Goal: Task Accomplishment & Management: Manage account settings

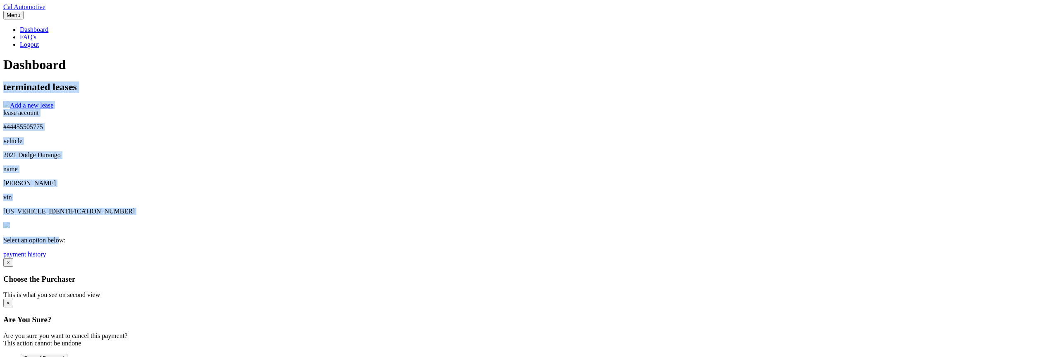
drag, startPoint x: 423, startPoint y: 222, endPoint x: 316, endPoint y: 218, distance: 107.2
click at [316, 218] on section "You are registered for this site, but you haven't enrolled in online payments. …" at bounding box center [526, 221] width 1046 height 281
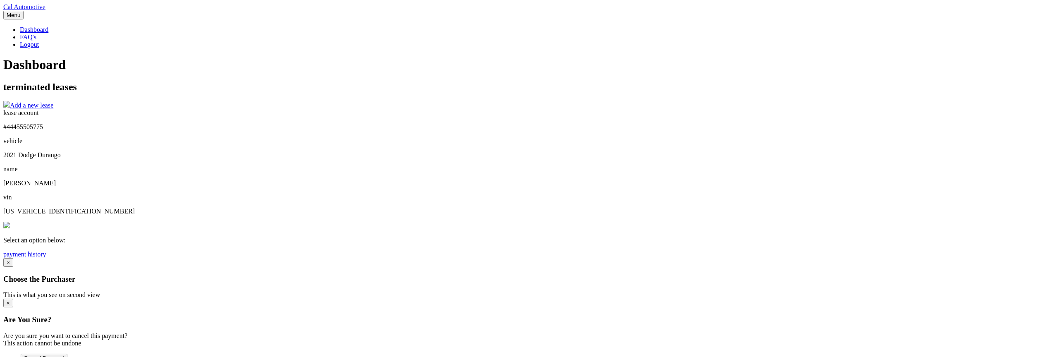
click at [316, 218] on section "You are registered for this site, but you haven't enrolled in online payments. …" at bounding box center [526, 221] width 1046 height 281
drag, startPoint x: 326, startPoint y: 216, endPoint x: 388, endPoint y: 219, distance: 62.1
click at [388, 219] on div "lease account #44455505775 vehicle 2021 Dodge Durango name ANTHONY STAITI vin 1…" at bounding box center [526, 183] width 1046 height 149
click at [388, 237] on p "Select an option below:" at bounding box center [526, 240] width 1046 height 7
click at [765, 26] on ul "Dashboard FAQ's Logout" at bounding box center [526, 37] width 1046 height 22
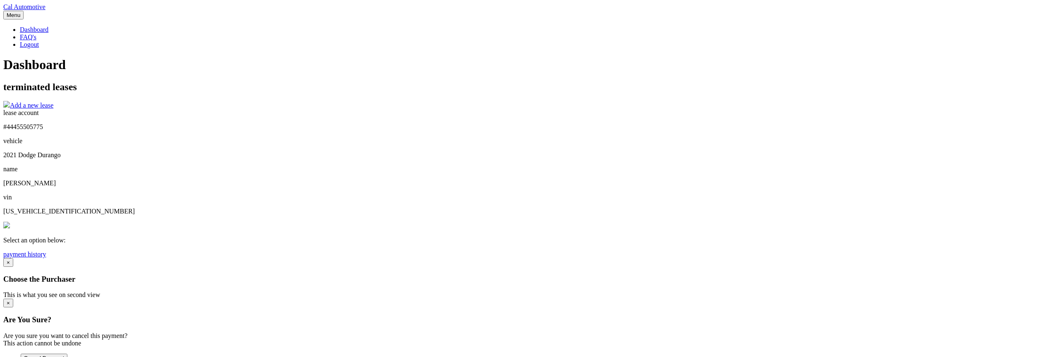
click at [39, 41] on link "Logout" at bounding box center [29, 44] width 19 height 7
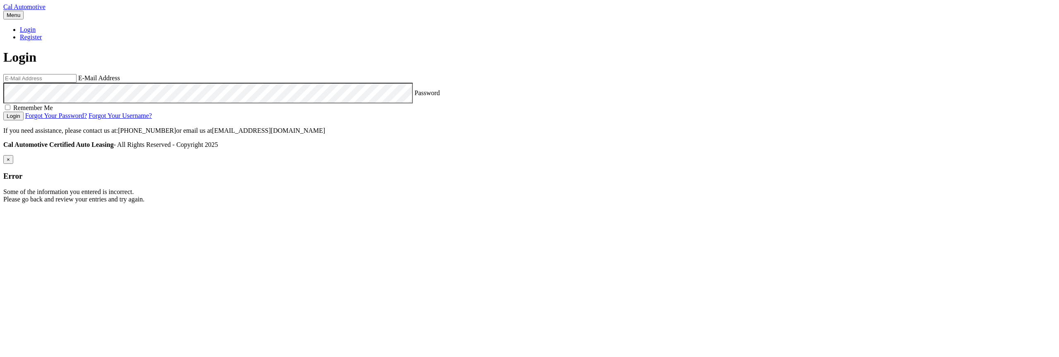
click at [77, 83] on input "email" at bounding box center [39, 78] width 73 height 9
type input "[EMAIL_ADDRESS][DOMAIN_NAME]"
click at [277, 120] on section "estest@easternstandard.com E-Mail Address Password Remember Me Login Forgot You…" at bounding box center [529, 97] width 1052 height 46
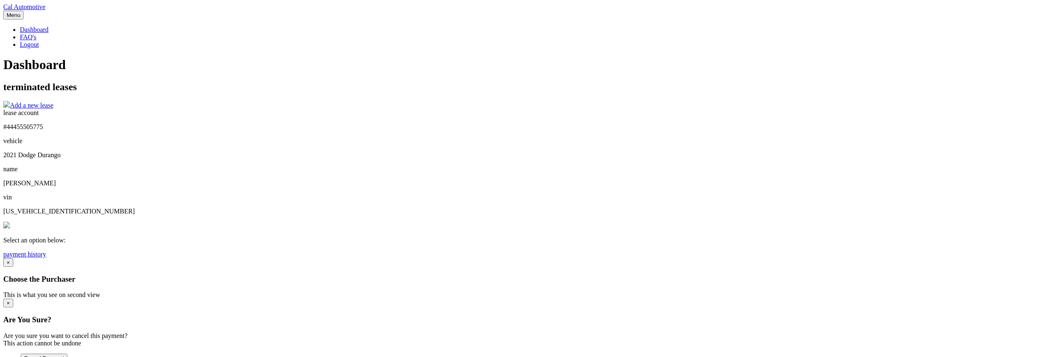
drag, startPoint x: 135, startPoint y: 75, endPoint x: 135, endPoint y: 50, distance: 25.6
click at [135, 75] on body "Cal Automotive Menu Dashboard FAQ's Logout" at bounding box center [526, 224] width 1046 height 442
click at [220, 208] on body "Cal Automotive Menu Dashboard FAQ's Logout" at bounding box center [526, 224] width 1046 height 442
click at [359, 294] on div "You are registered for this site, but you haven't enrolled in online payments. …" at bounding box center [526, 221] width 1046 height 281
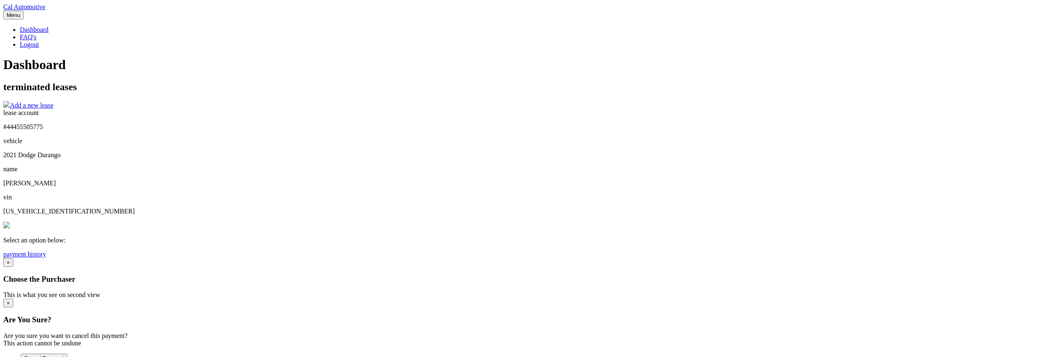
click at [328, 294] on div "You are registered for this site, but you haven't enrolled in online payments. …" at bounding box center [526, 221] width 1046 height 281
click at [169, 279] on body "Cal Automotive Menu Dashboard FAQ's Logout" at bounding box center [526, 224] width 1046 height 442
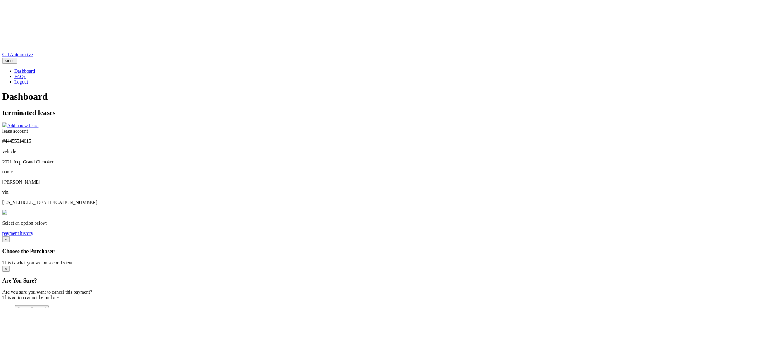
scroll to position [23, 0]
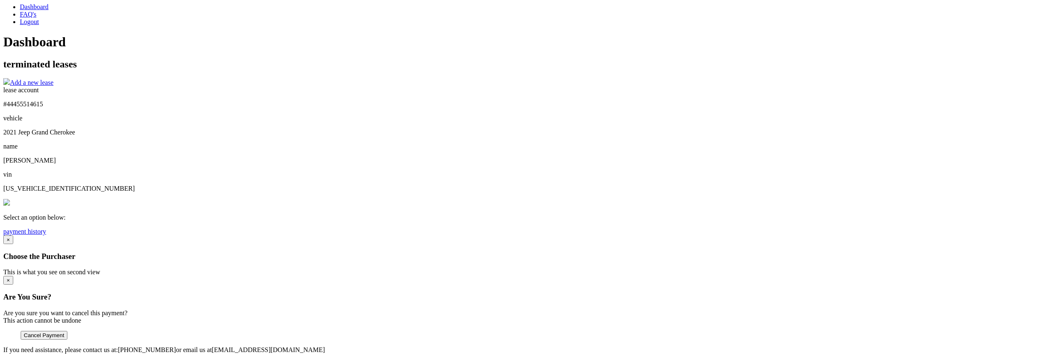
click at [301, 213] on section "You are registered for this site, but you haven't enrolled in online payments. …" at bounding box center [526, 199] width 1046 height 281
click at [46, 229] on link "payment history" at bounding box center [24, 231] width 43 height 7
click at [244, 217] on section "You are registered for this site, but you haven't enrolled in online payments. …" at bounding box center [526, 199] width 1046 height 281
